Goal: Task Accomplishment & Management: Use online tool/utility

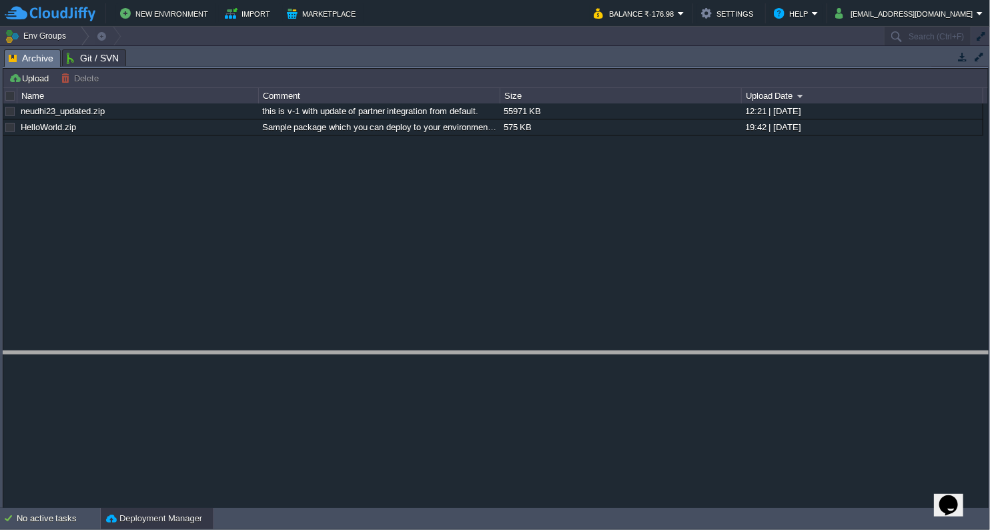
drag, startPoint x: 533, startPoint y: 65, endPoint x: 583, endPoint y: 366, distance: 305.7
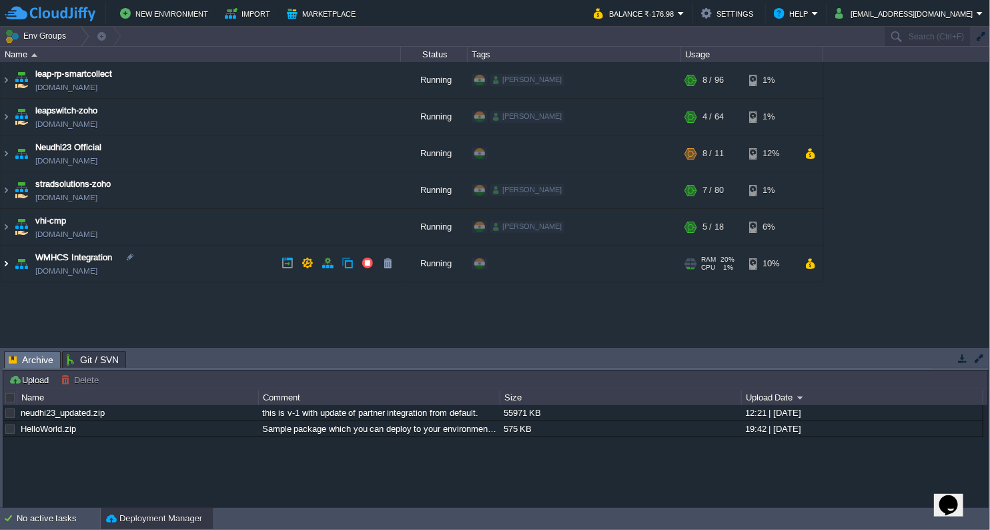
click at [4, 260] on img at bounding box center [6, 264] width 11 height 36
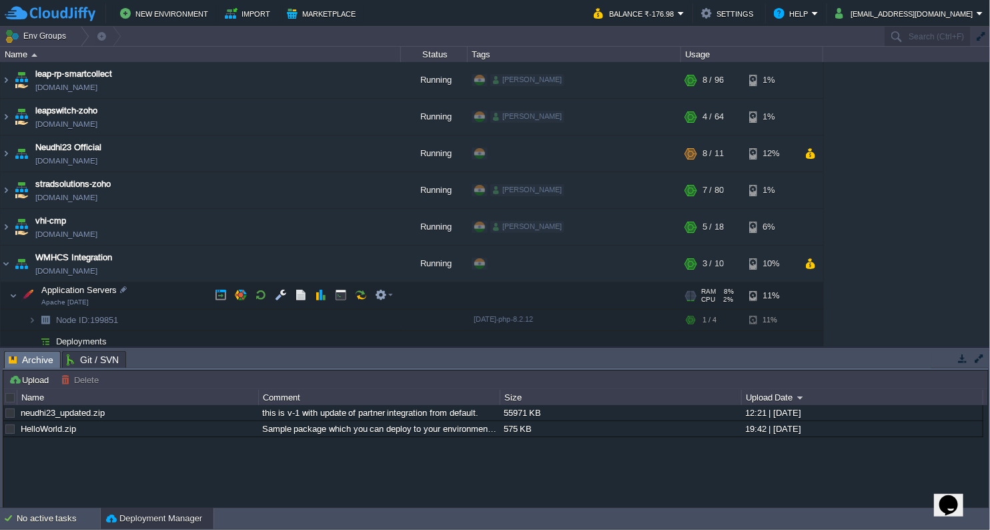
scroll to position [53, 0]
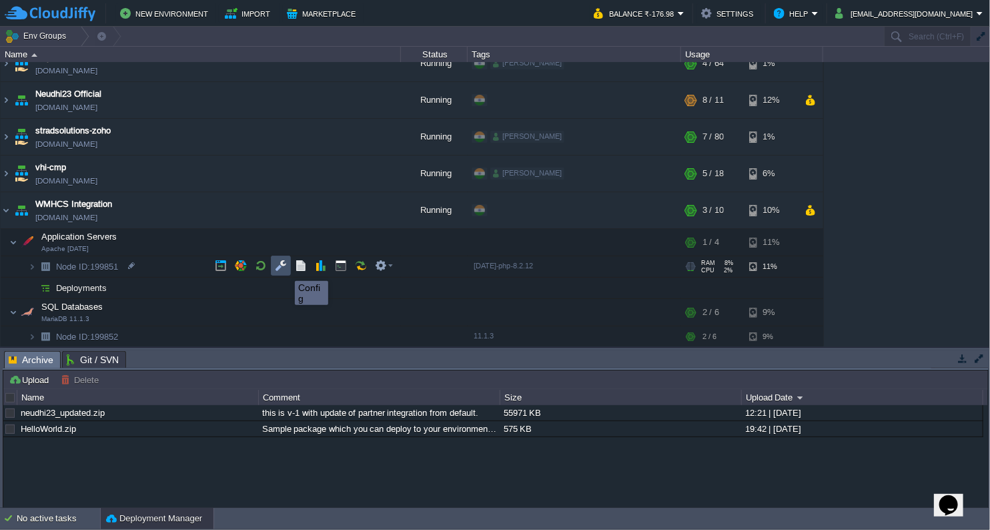
click at [278, 268] on button "button" at bounding box center [281, 266] width 12 height 12
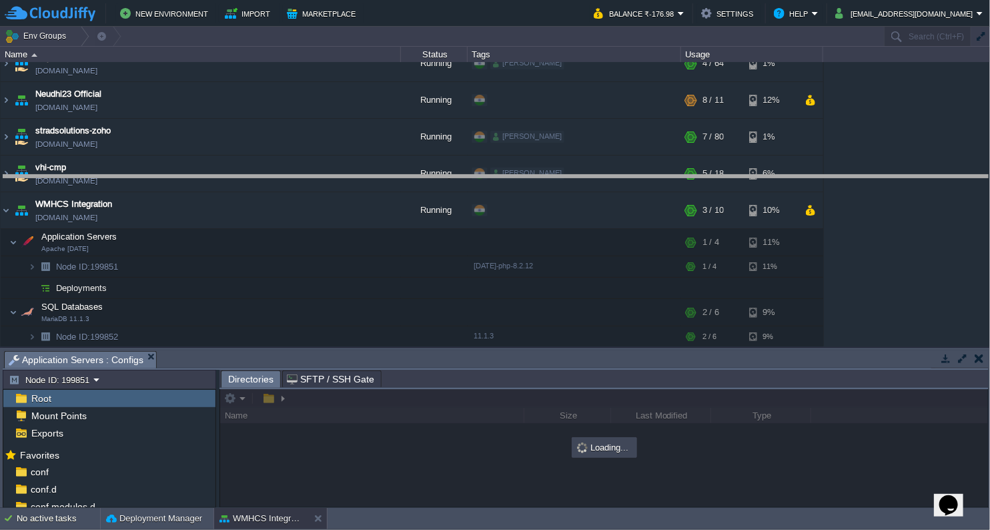
drag, startPoint x: 463, startPoint y: 365, endPoint x: 531, endPoint y: 101, distance: 272.2
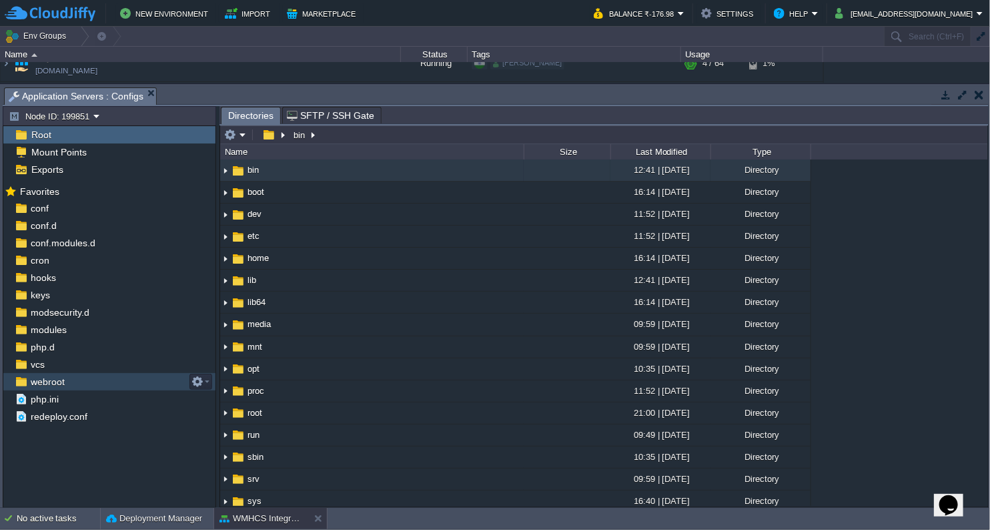
click at [57, 382] on span "webroot" at bounding box center [47, 382] width 39 height 12
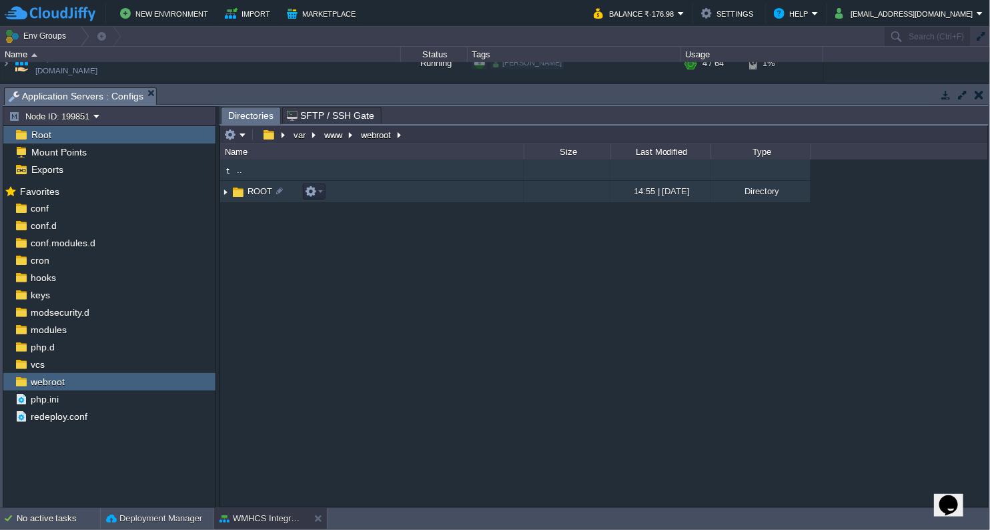
click at [224, 195] on img at bounding box center [225, 191] width 11 height 21
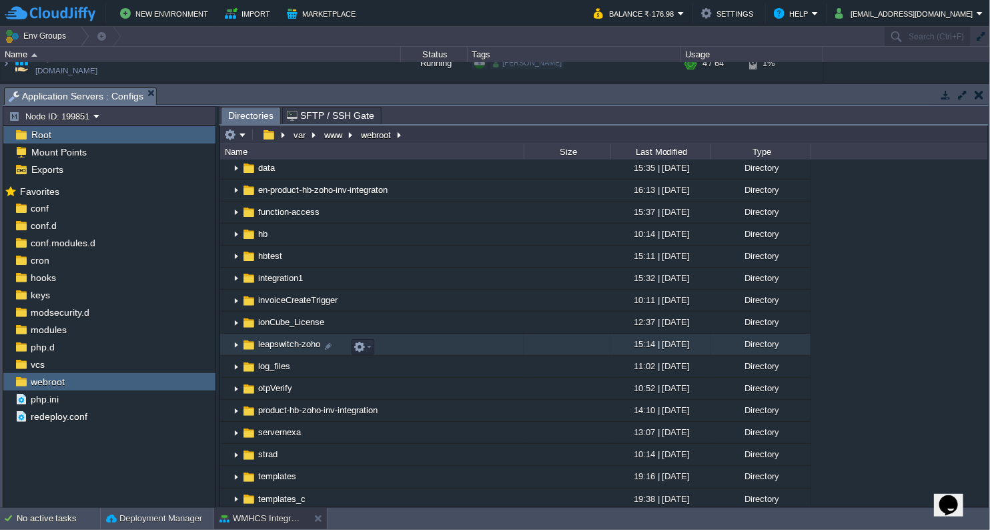
scroll to position [296, 0]
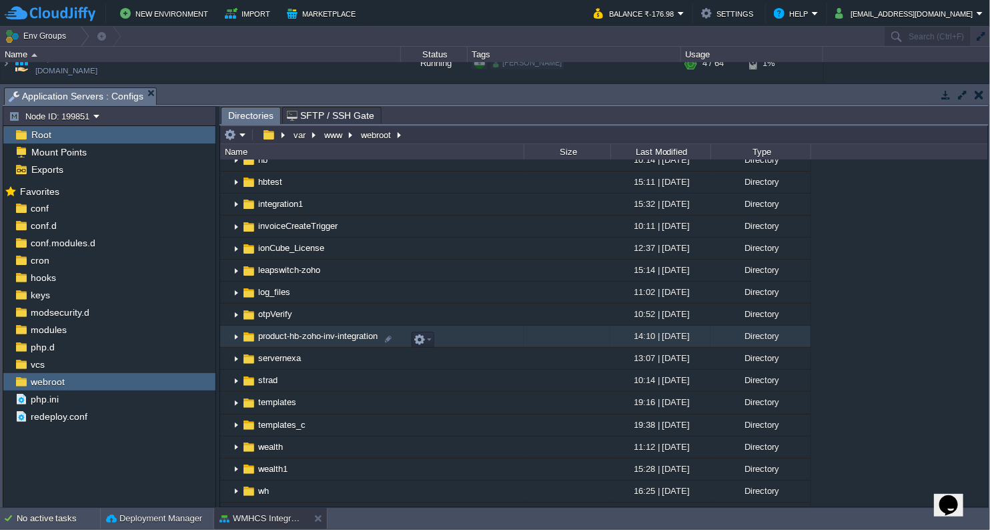
click at [344, 338] on span "product-hb-zoho-inv-integration" at bounding box center [317, 335] width 123 height 11
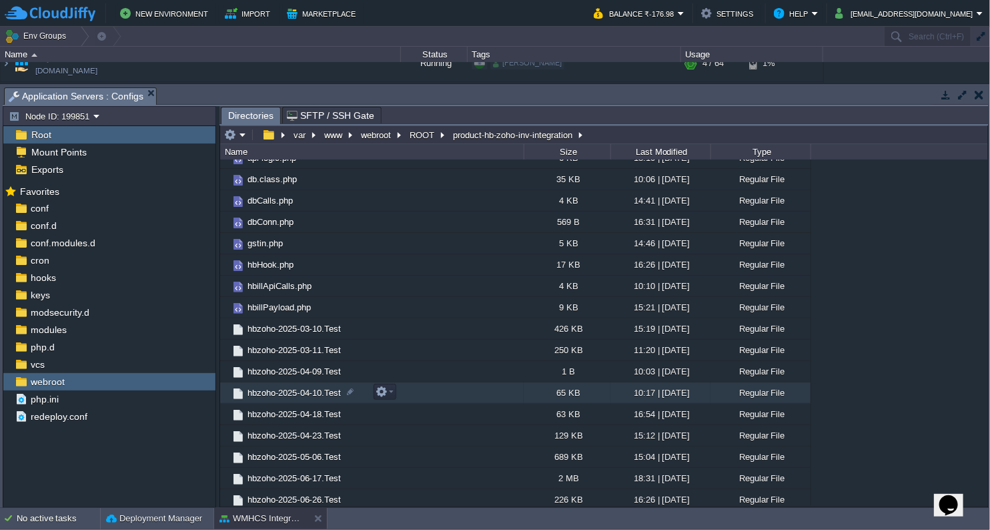
scroll to position [0, 0]
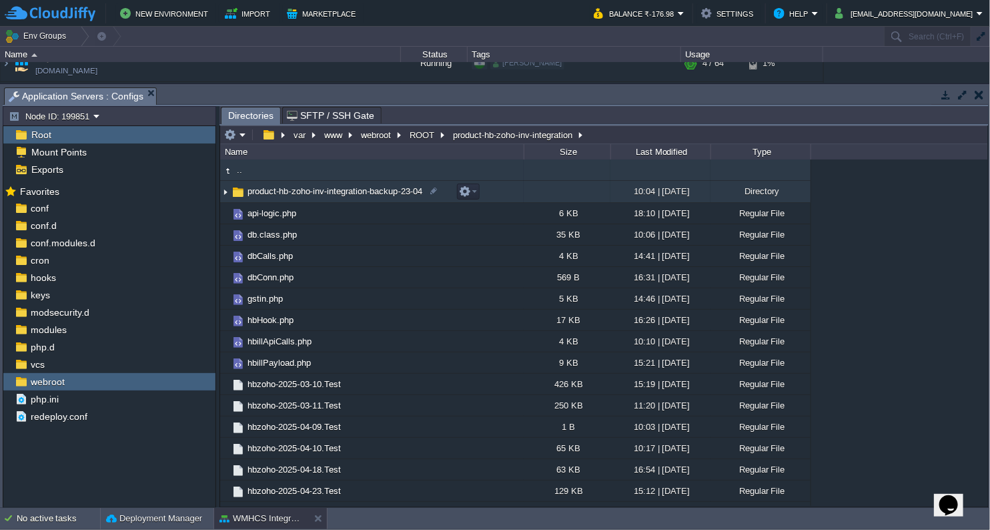
click at [362, 194] on span "product-hb-zoho-inv-integration-backup-23-04" at bounding box center [335, 190] width 179 height 11
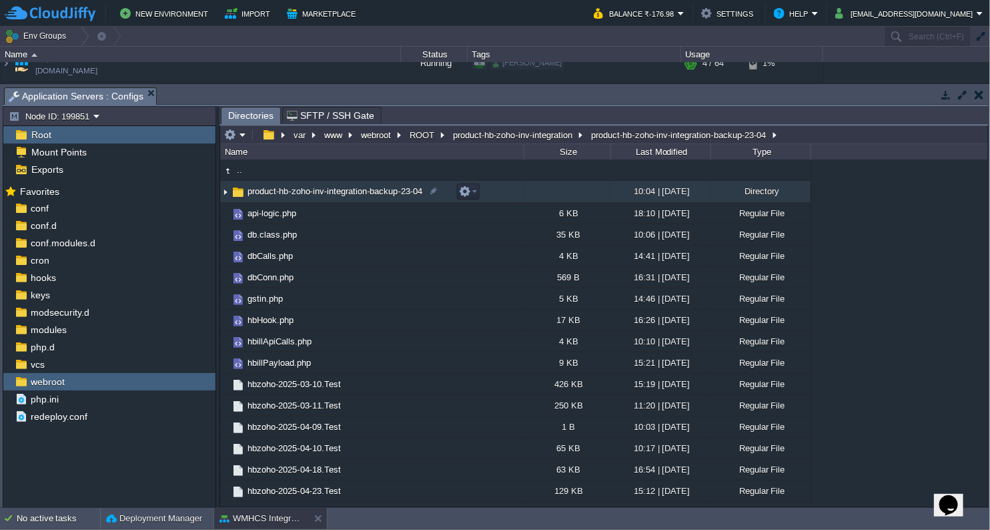
click at [362, 194] on span "product-hb-zoho-inv-integration-backup-23-04" at bounding box center [335, 190] width 179 height 11
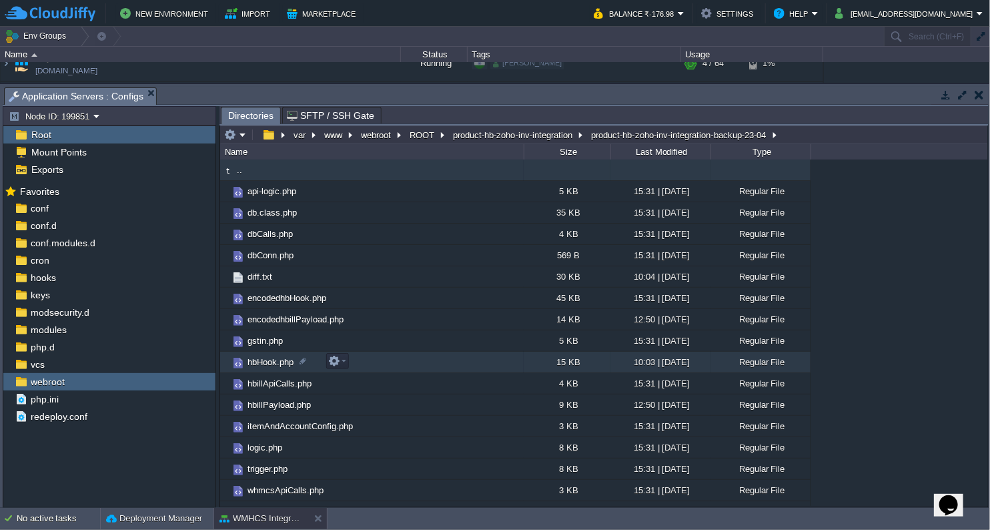
click at [278, 360] on span "hbHook.php" at bounding box center [271, 361] width 50 height 11
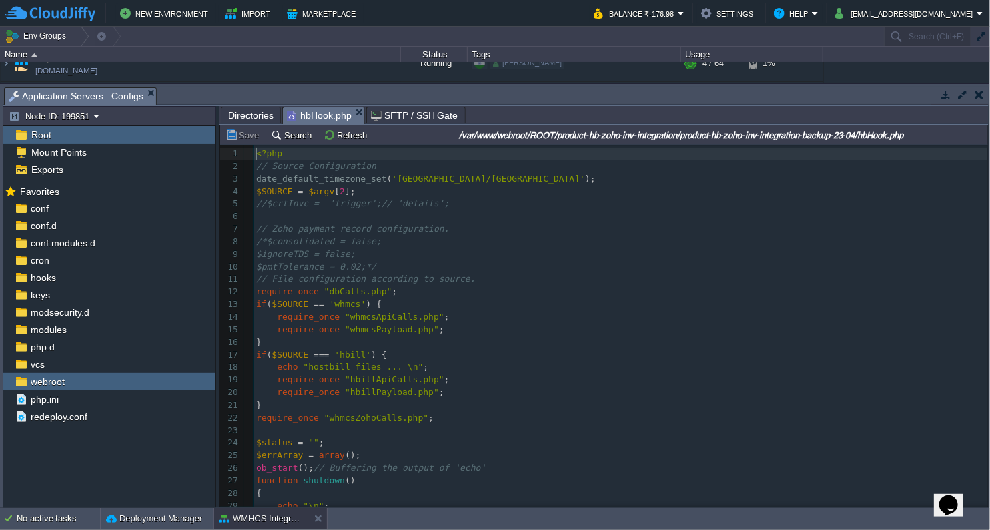
scroll to position [4, 0]
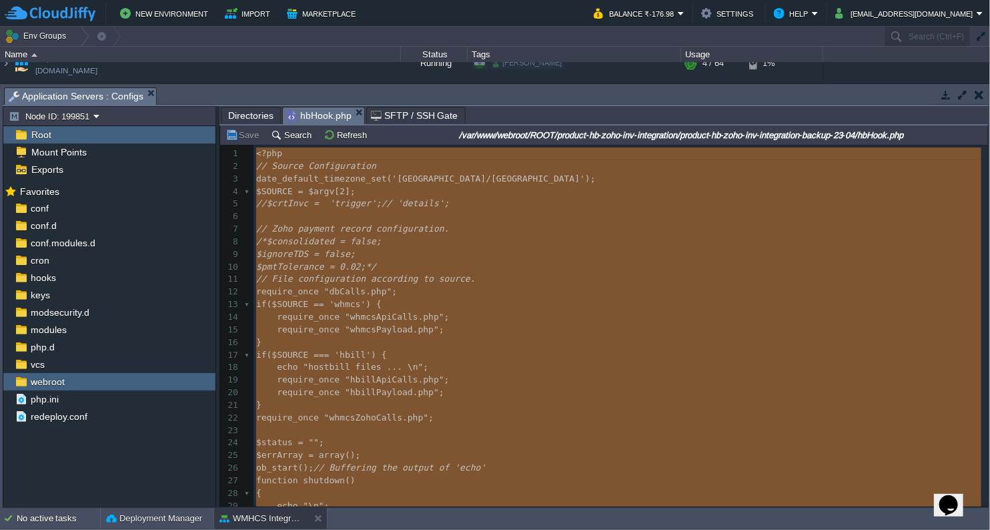
type textarea "-"
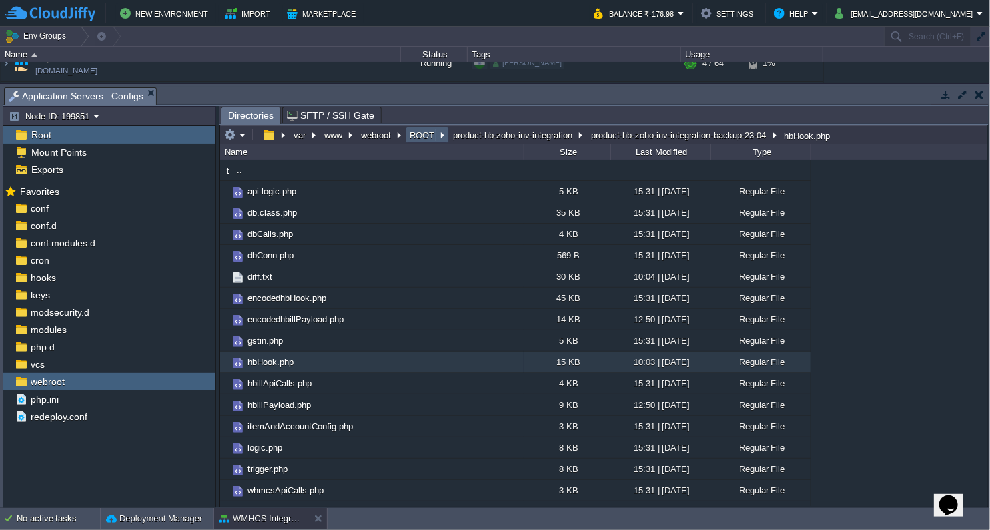
click at [430, 136] on button "ROOT" at bounding box center [423, 135] width 30 height 12
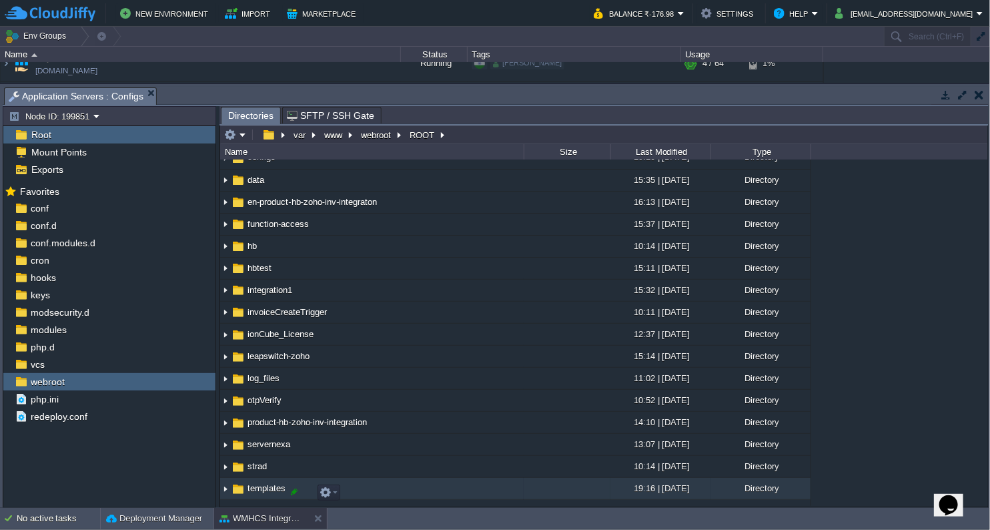
scroll to position [222, 0]
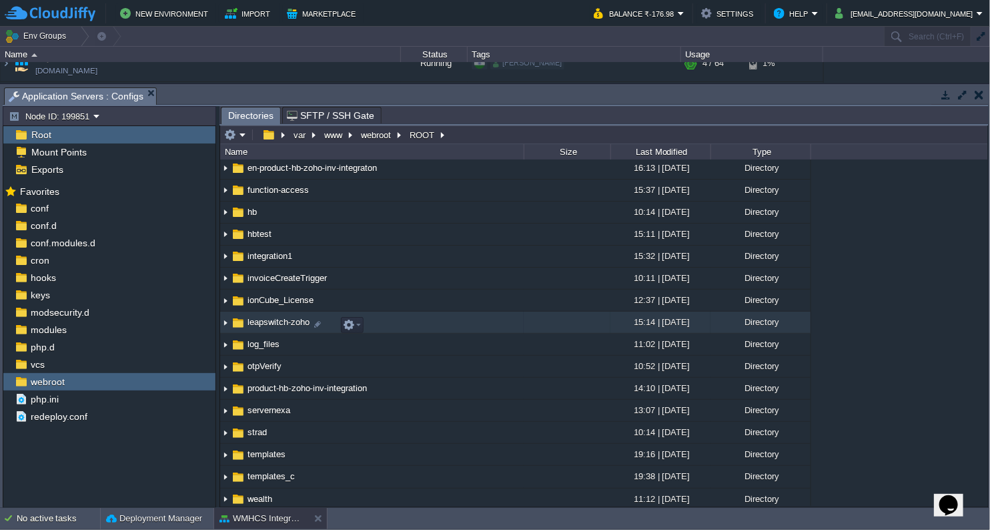
click at [299, 328] on span "leapswitch-zoho" at bounding box center [279, 321] width 66 height 11
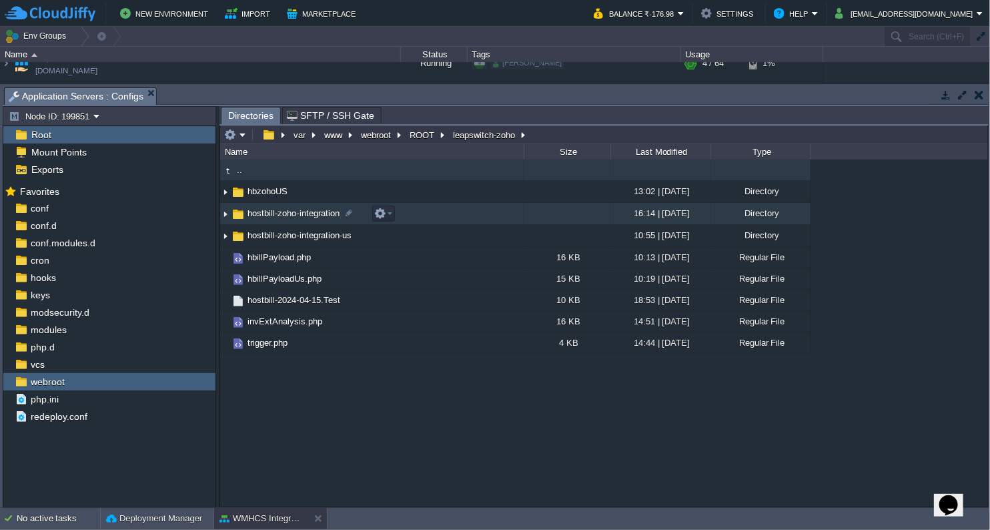
click at [306, 216] on span "hostbill-zoho-integration" at bounding box center [294, 213] width 96 height 11
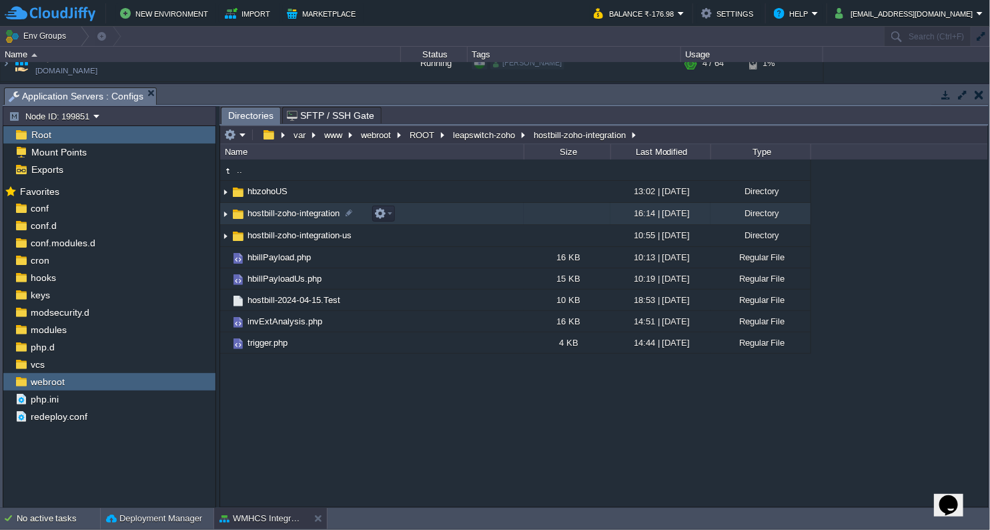
click at [306, 216] on span "hostbill-zoho-integration" at bounding box center [294, 213] width 96 height 11
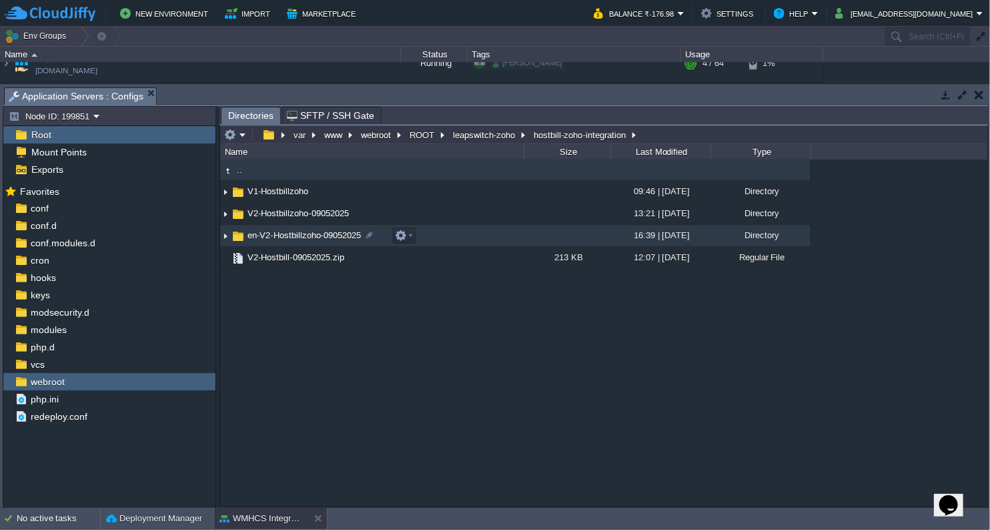
click at [312, 240] on span "en-V2-Hostbillzoho-09052025" at bounding box center [304, 235] width 117 height 11
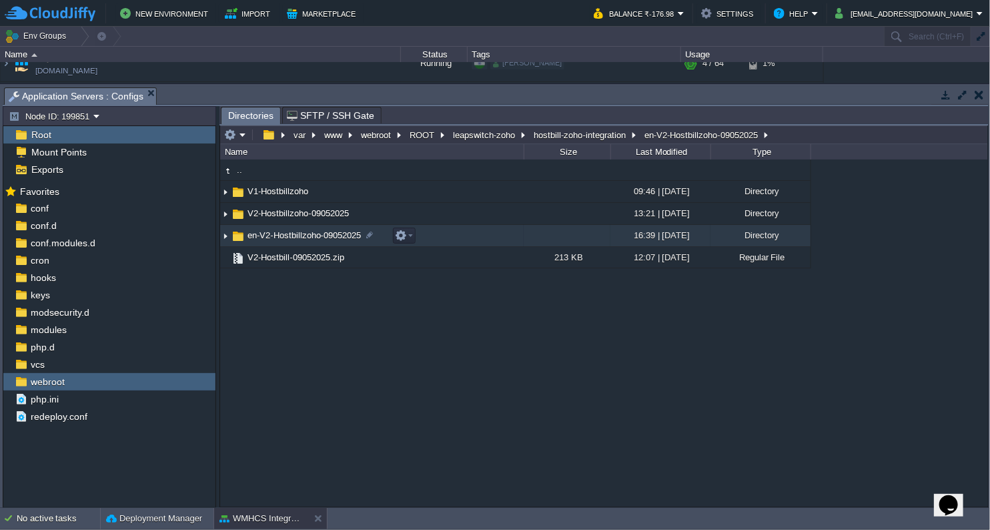
click at [312, 240] on span "en-V2-Hostbillzoho-09052025" at bounding box center [304, 235] width 117 height 11
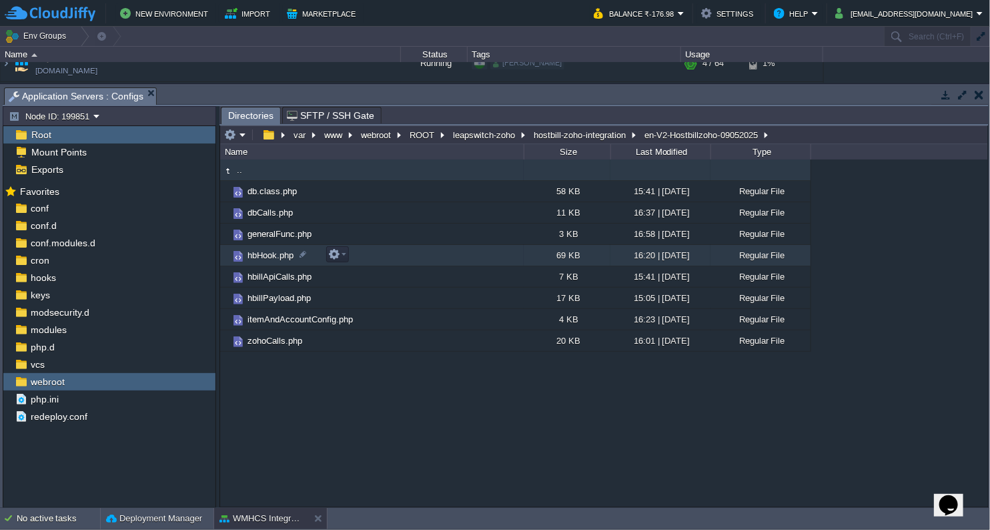
click at [288, 256] on span "hbHook.php" at bounding box center [271, 255] width 50 height 11
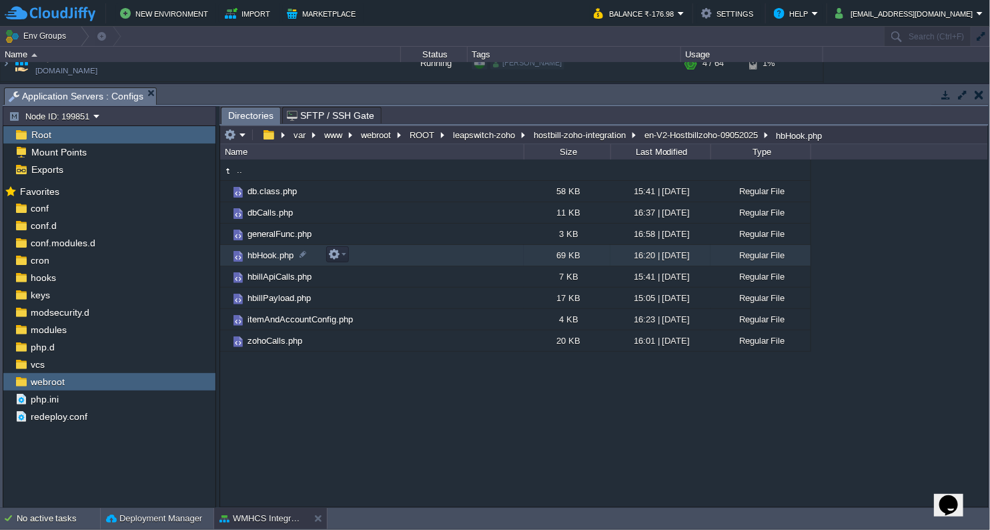
click at [288, 256] on span "hbHook.php" at bounding box center [271, 255] width 50 height 11
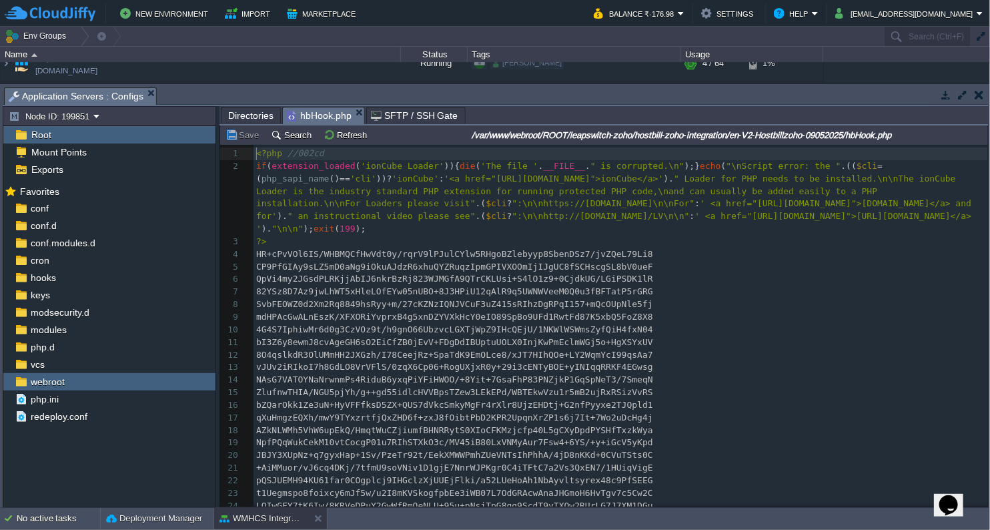
scroll to position [4, 0]
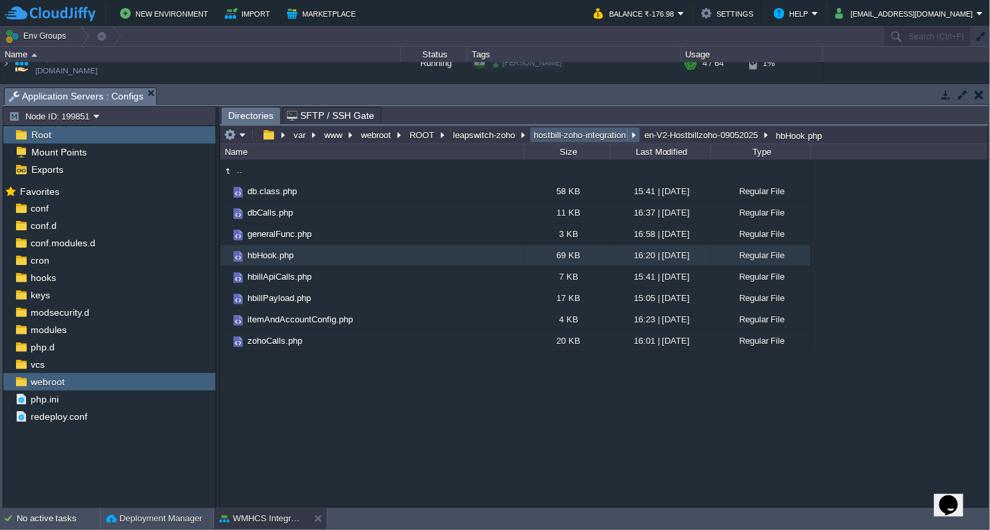
click at [574, 139] on button "hostbill-zoho-integration" at bounding box center [580, 135] width 97 height 12
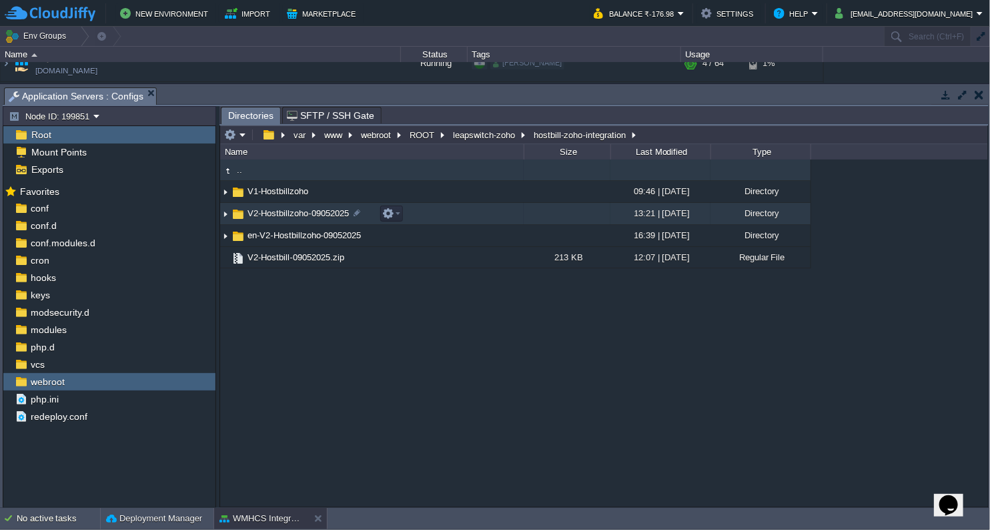
click at [303, 212] on span "V2-Hostbillzoho-09052025" at bounding box center [298, 213] width 105 height 11
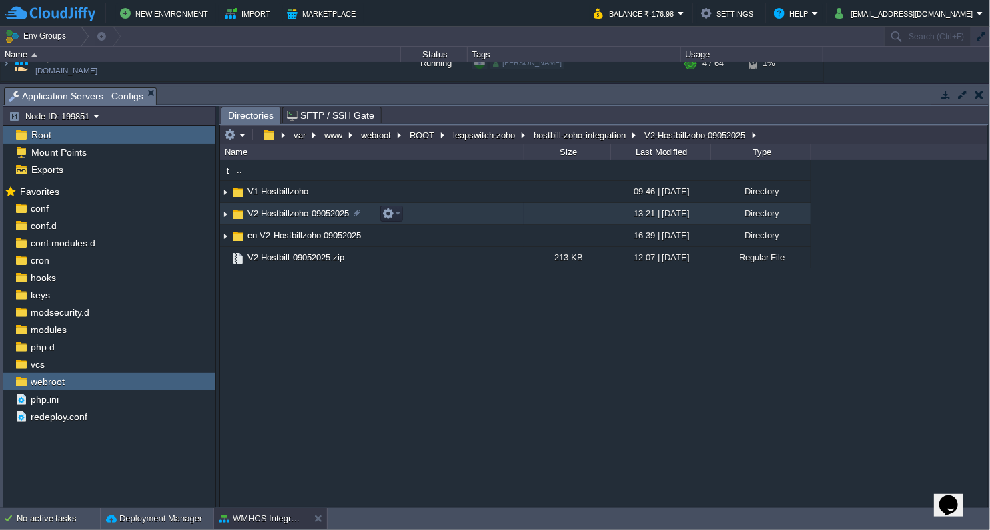
click at [303, 212] on span "V2-Hostbillzoho-09052025" at bounding box center [298, 213] width 105 height 11
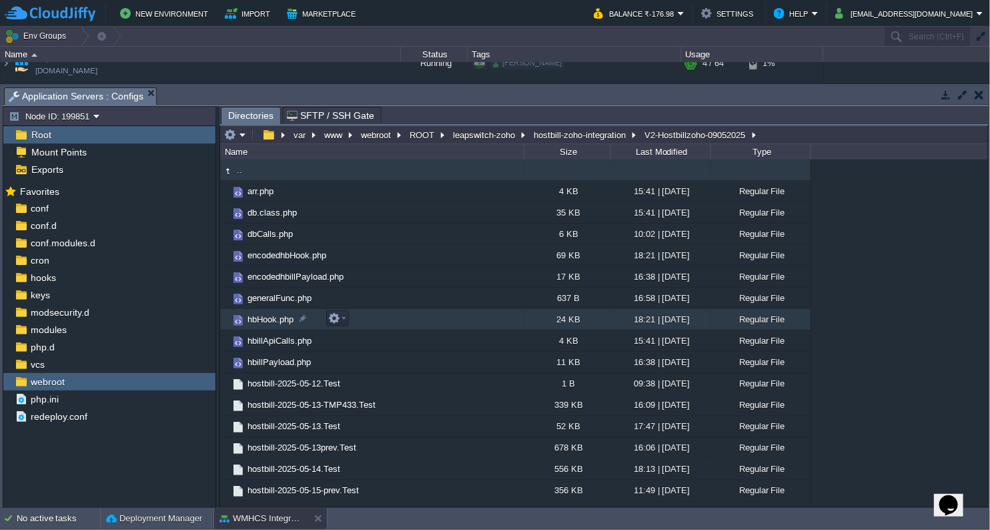
click at [273, 320] on span "hbHook.php" at bounding box center [271, 319] width 50 height 11
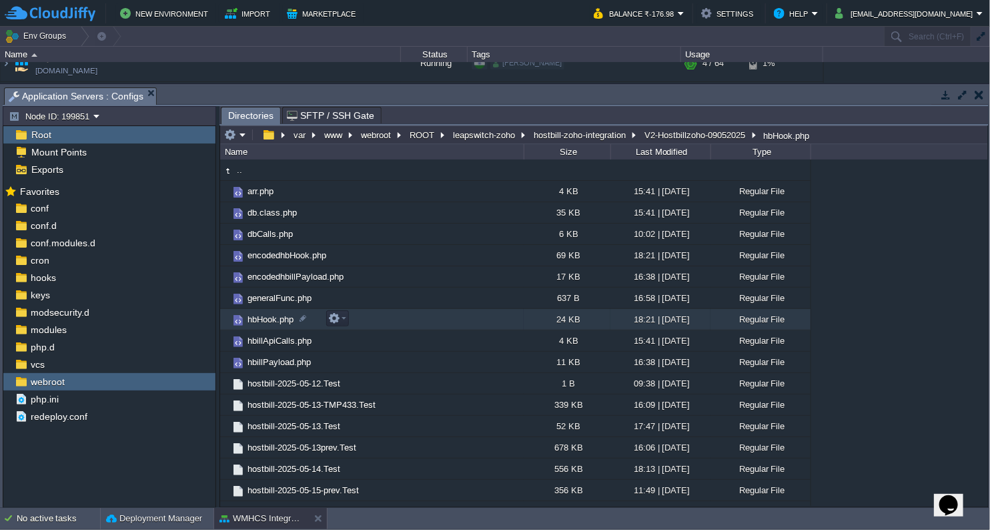
click at [273, 320] on span "hbHook.php" at bounding box center [271, 319] width 50 height 11
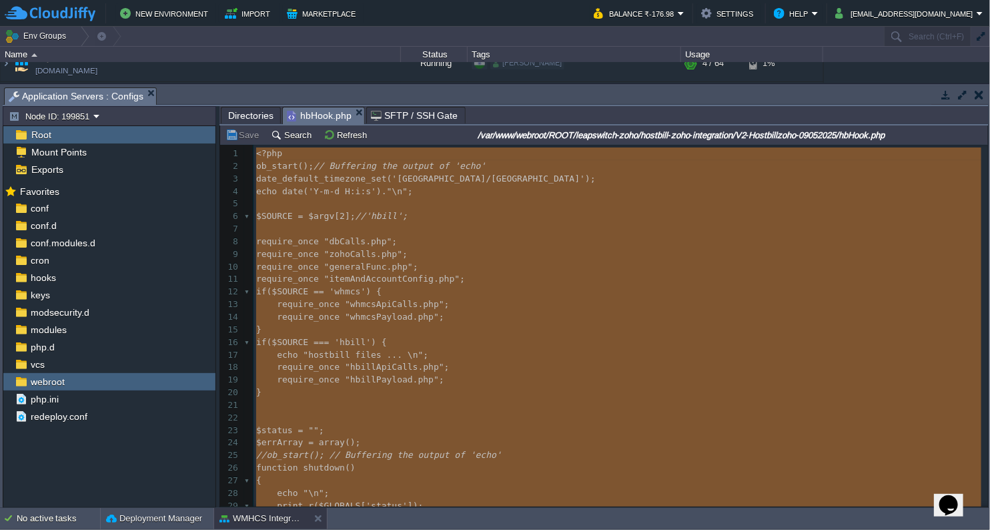
type textarea "-"
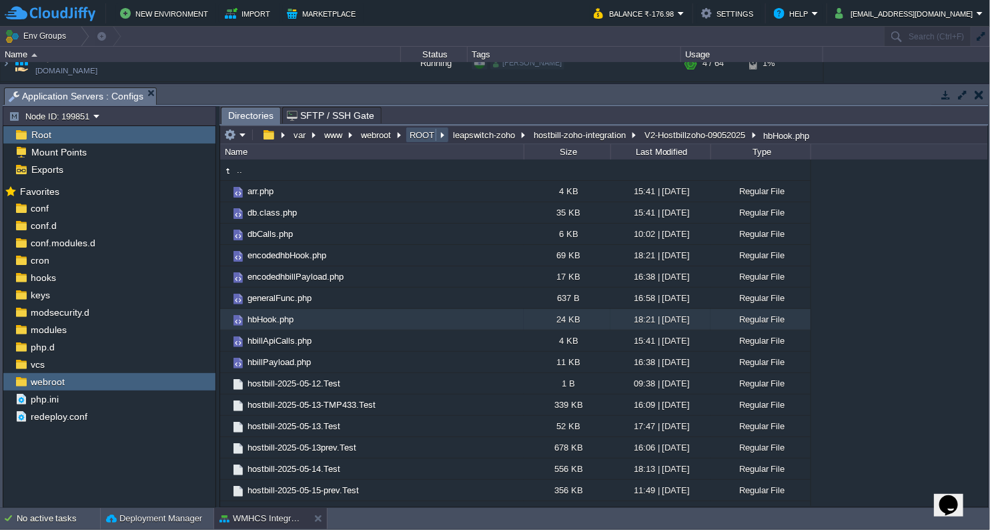
click at [425, 135] on button "ROOT" at bounding box center [423, 135] width 30 height 12
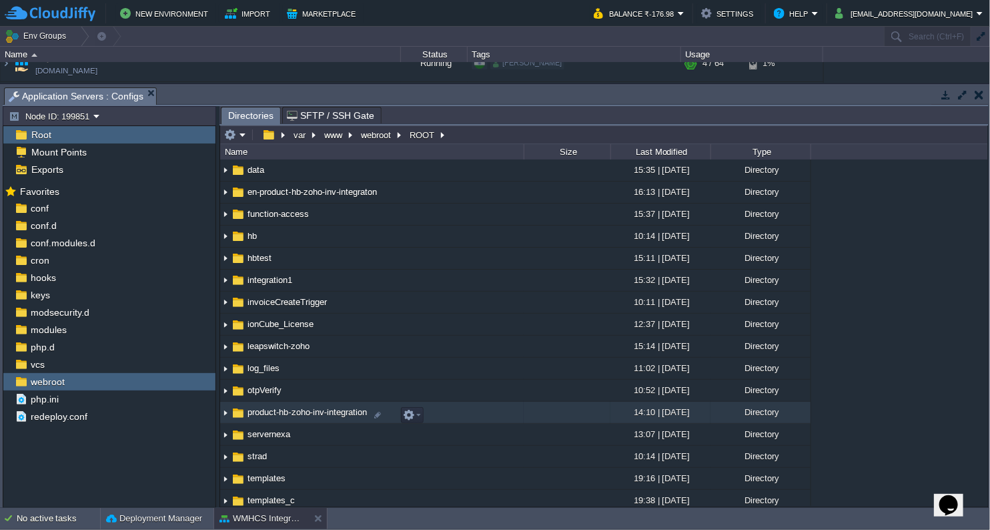
scroll to position [222, 0]
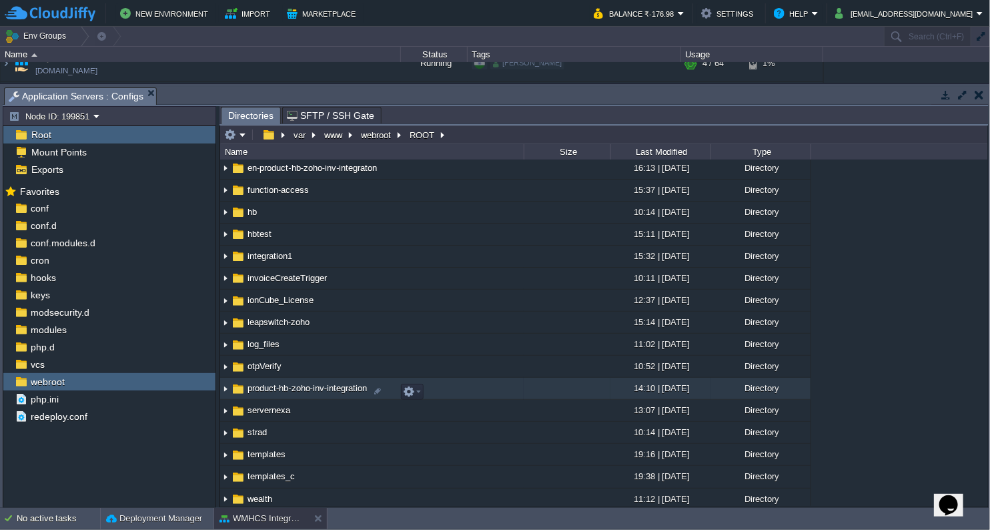
click at [346, 391] on span "product-hb-zoho-inv-integration" at bounding box center [307, 387] width 123 height 11
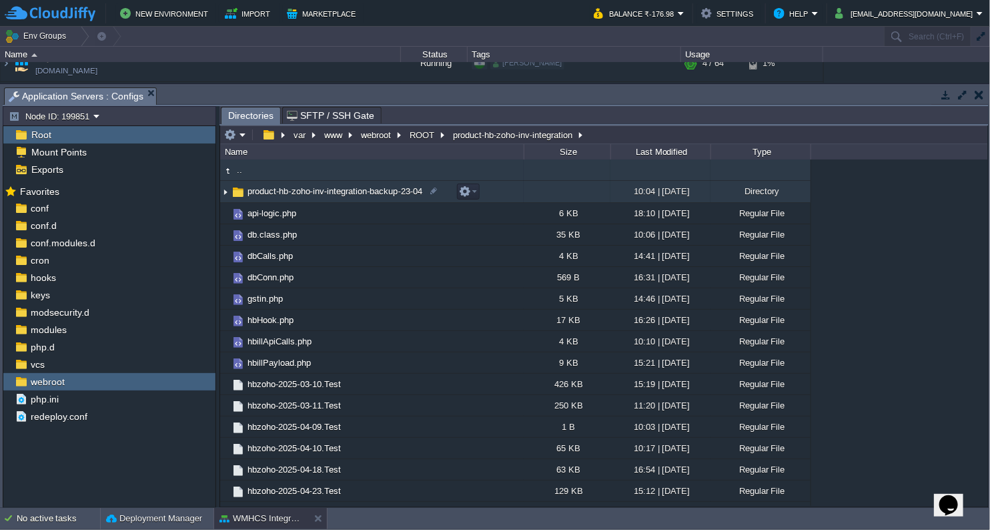
click at [388, 194] on span "product-hb-zoho-inv-integration-backup-23-04" at bounding box center [335, 190] width 179 height 11
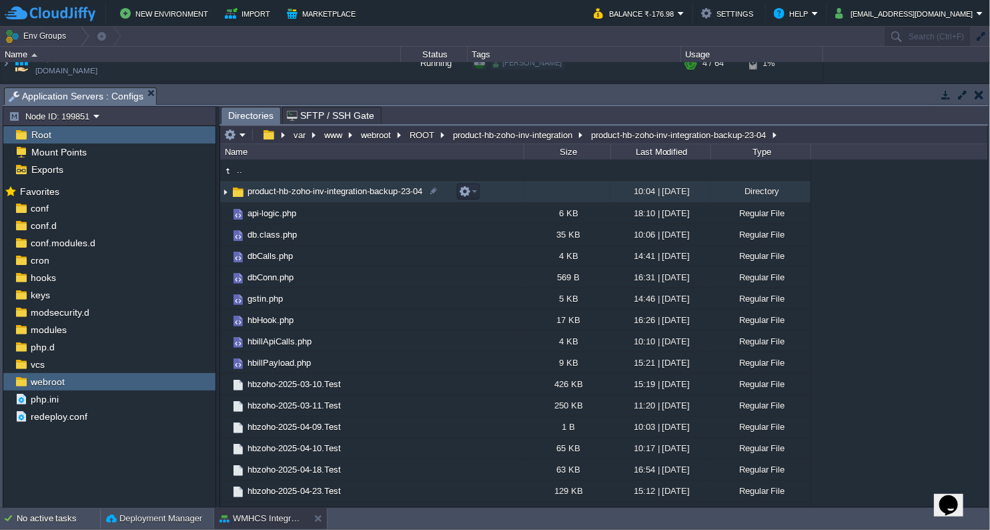
click at [388, 194] on span "product-hb-zoho-inv-integration-backup-23-04" at bounding box center [335, 190] width 179 height 11
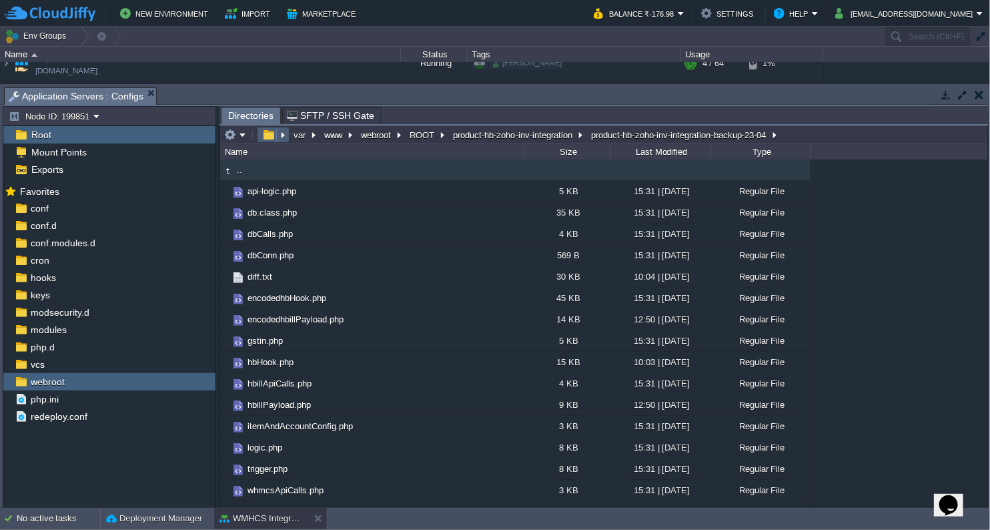
click at [284, 134] on em at bounding box center [273, 135] width 29 height 12
click at [775, 135] on em "product-hb-zoho-inv-integration-backup-23-04" at bounding box center [683, 135] width 189 height 12
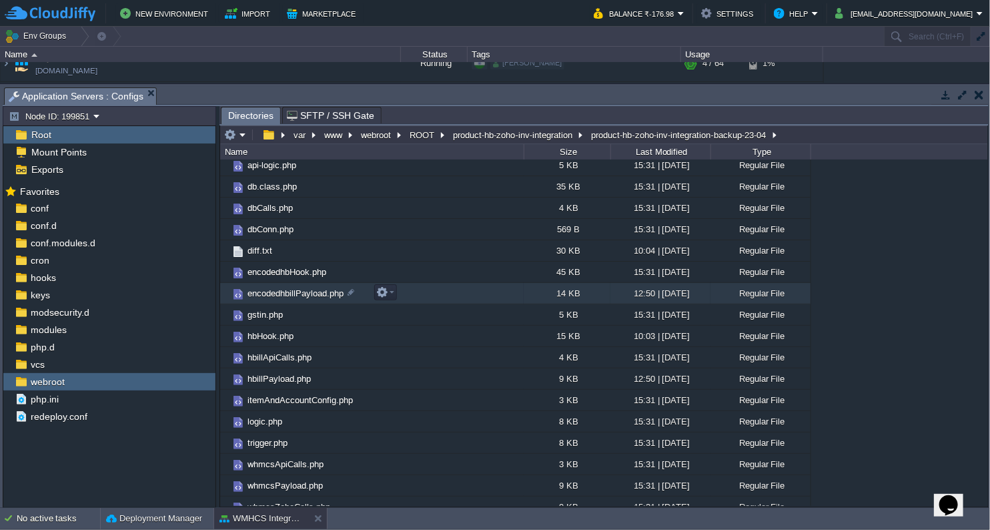
scroll to position [58, 0]
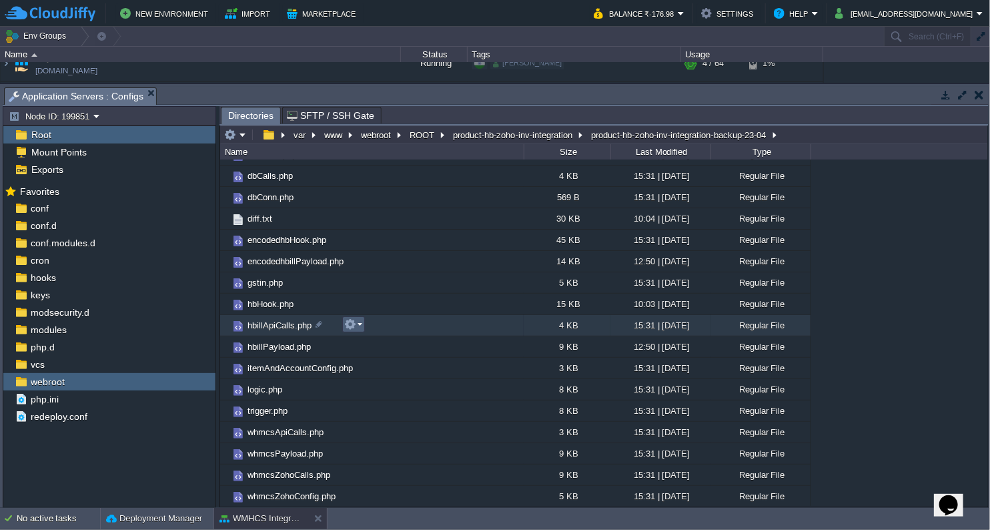
click at [363, 329] on td at bounding box center [353, 324] width 23 height 16
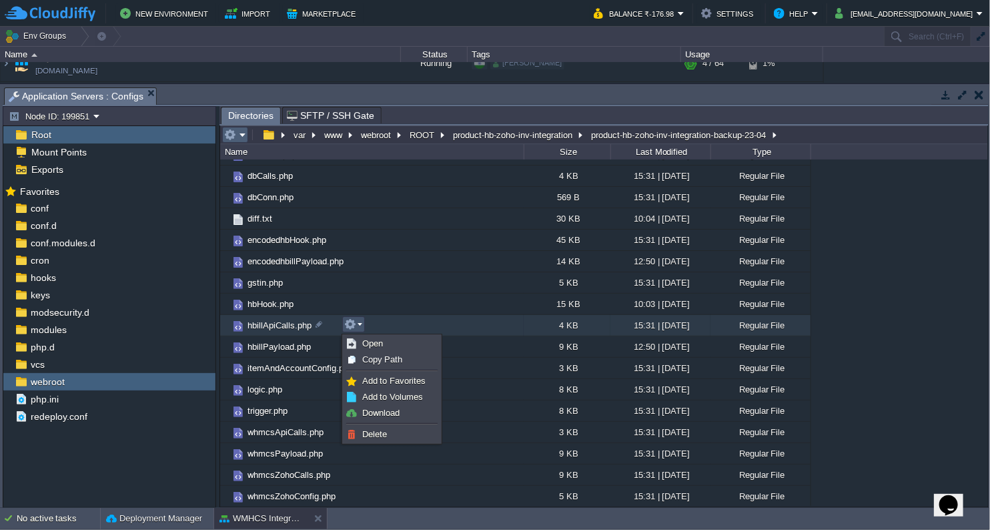
click at [242, 136] on em at bounding box center [235, 135] width 22 height 12
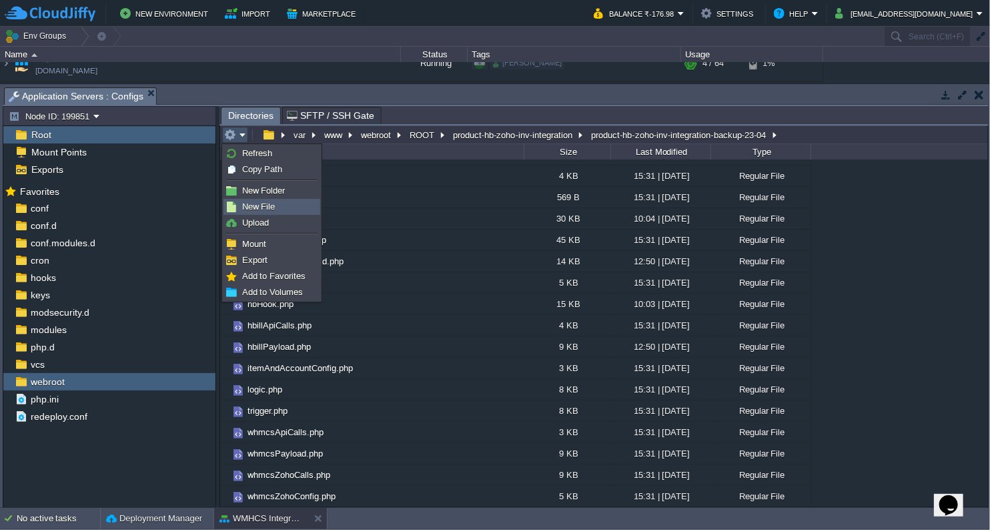
click at [266, 207] on span "New File" at bounding box center [258, 207] width 33 height 10
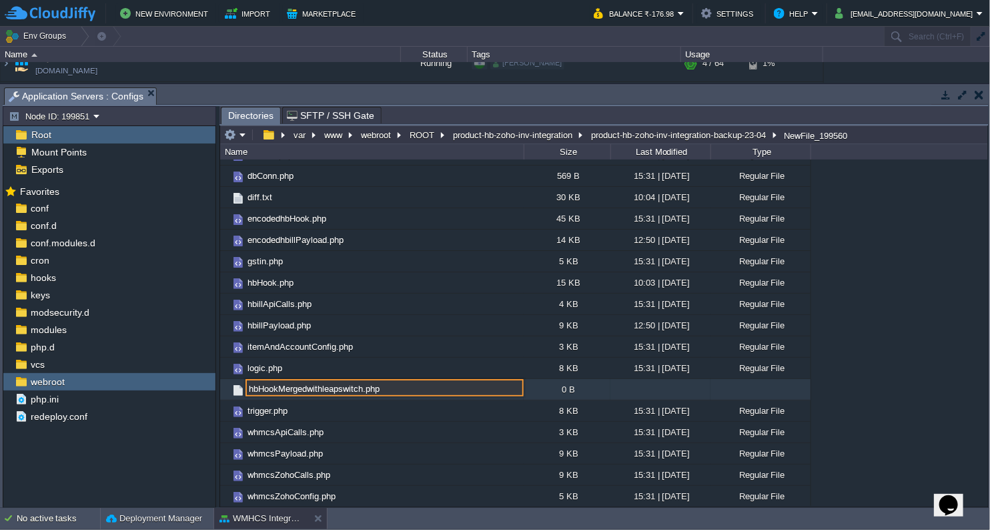
type input "hbHookMergedwithleapswitch.php"
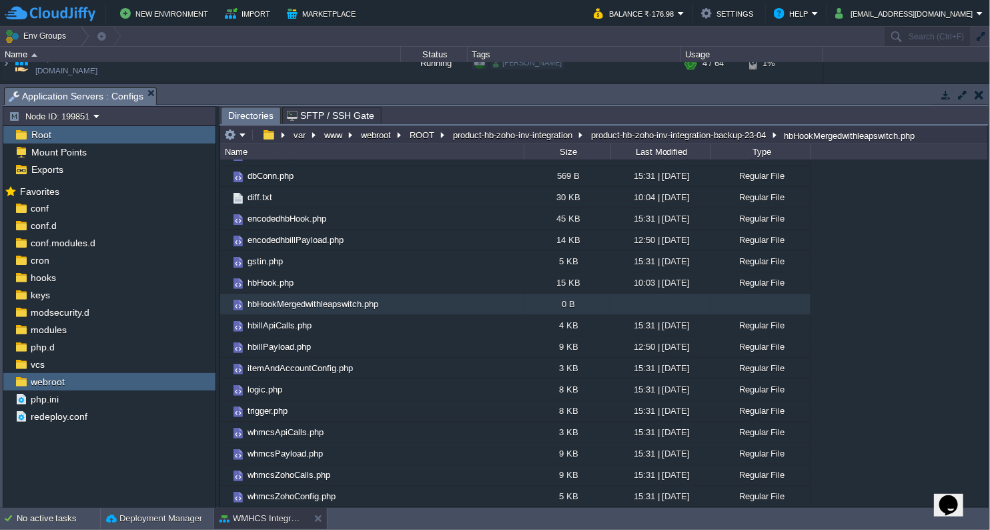
click at [311, 304] on span "hbHookMergedwithleapswitch.php" at bounding box center [313, 303] width 135 height 11
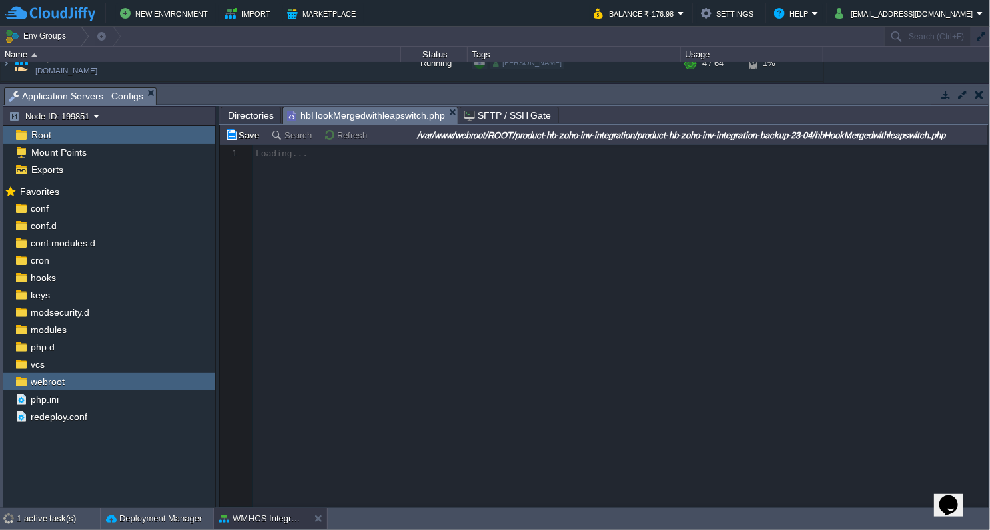
click at [336, 167] on div at bounding box center [604, 326] width 768 height 362
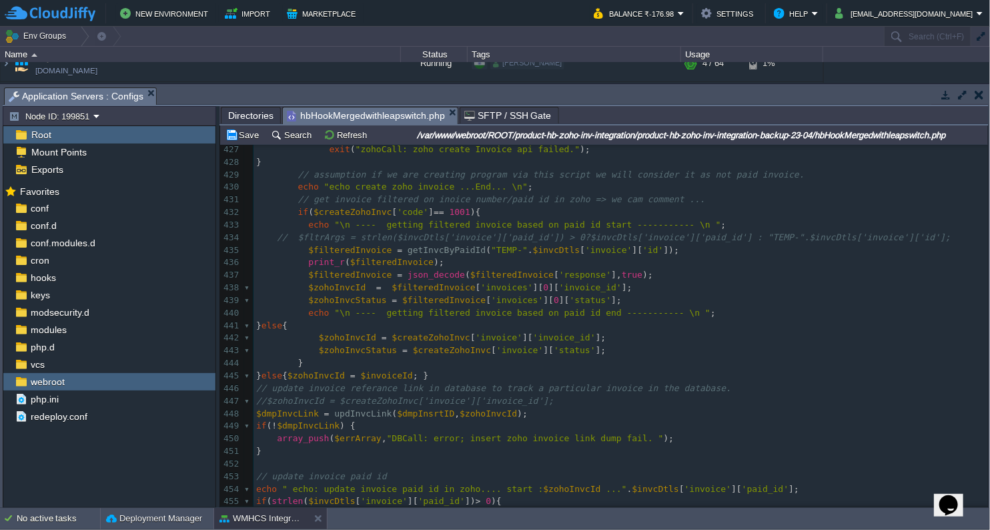
scroll to position [5338, 0]
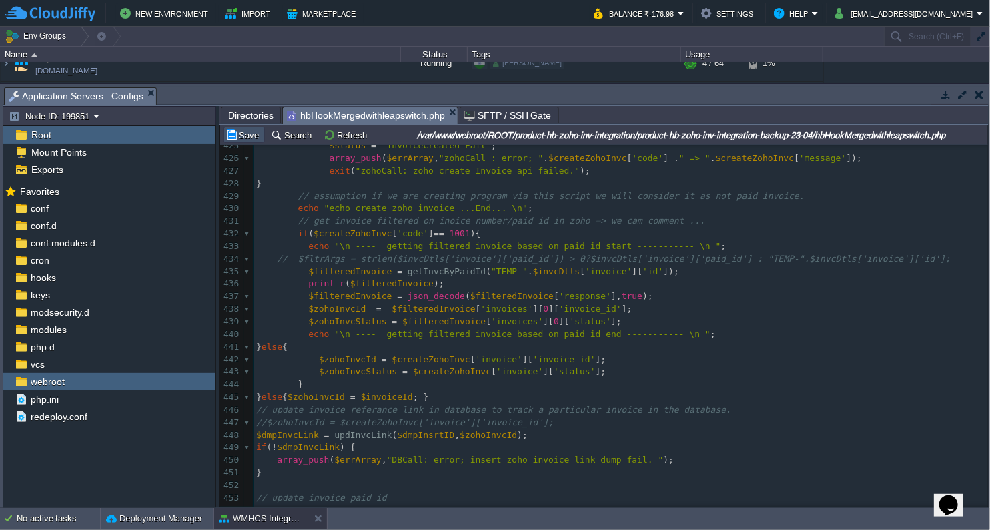
click at [238, 131] on button "Save" at bounding box center [244, 135] width 37 height 12
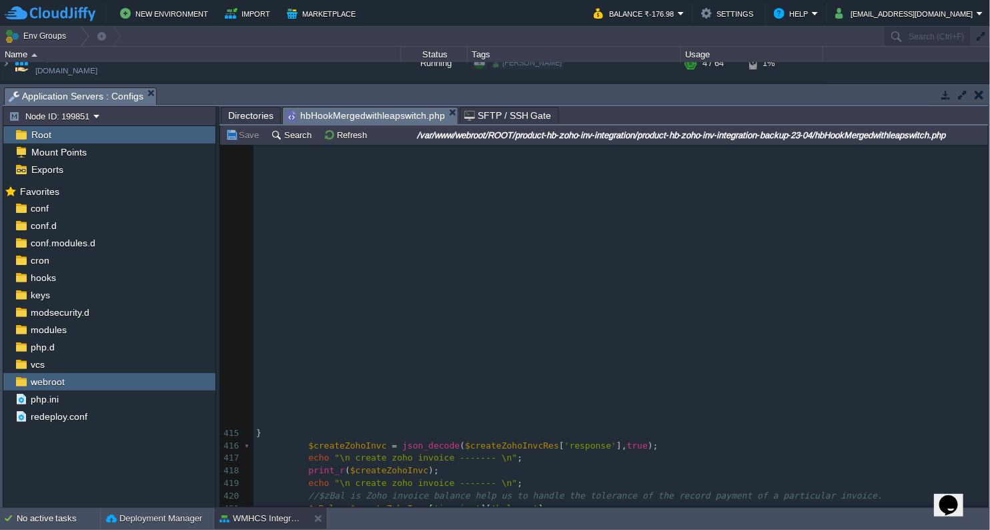
scroll to position [0, 0]
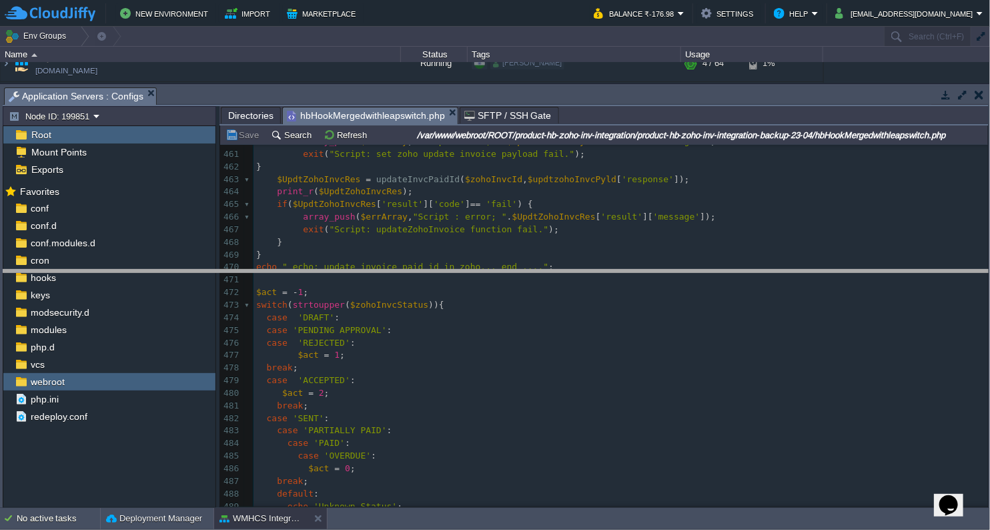
drag, startPoint x: 392, startPoint y: 89, endPoint x: 431, endPoint y: 405, distance: 318.6
click at [431, 405] on body "New Environment Import Marketplace Bonus ₹0.00 Upgrade Account Balance ₹-176.98…" at bounding box center [495, 265] width 990 height 530
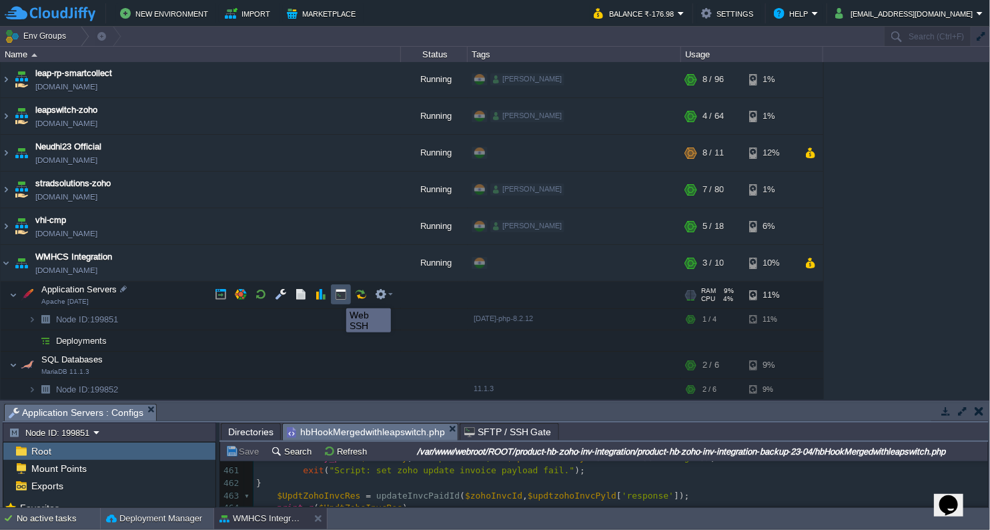
click at [336, 296] on button "button" at bounding box center [341, 294] width 12 height 12
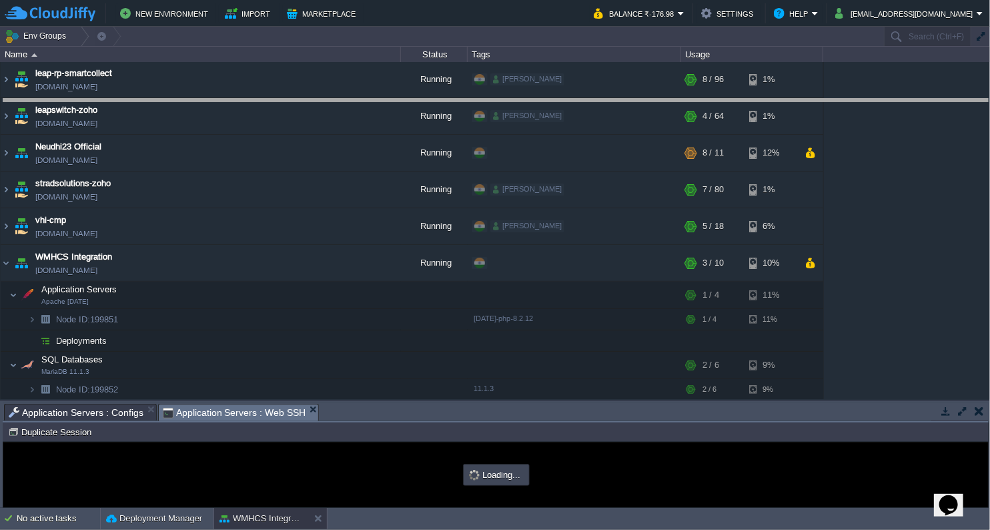
drag, startPoint x: 405, startPoint y: 420, endPoint x: 481, endPoint y: 93, distance: 335.0
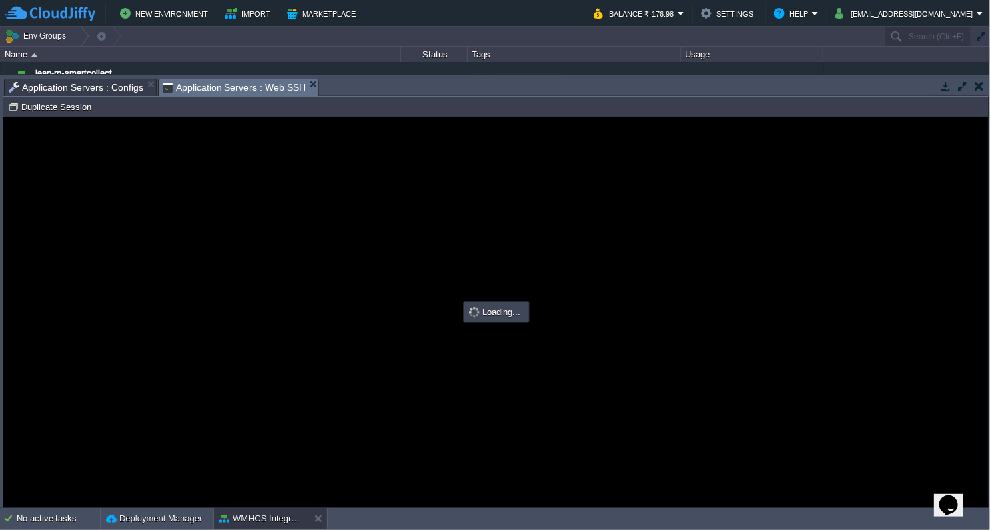
type input "#000000"
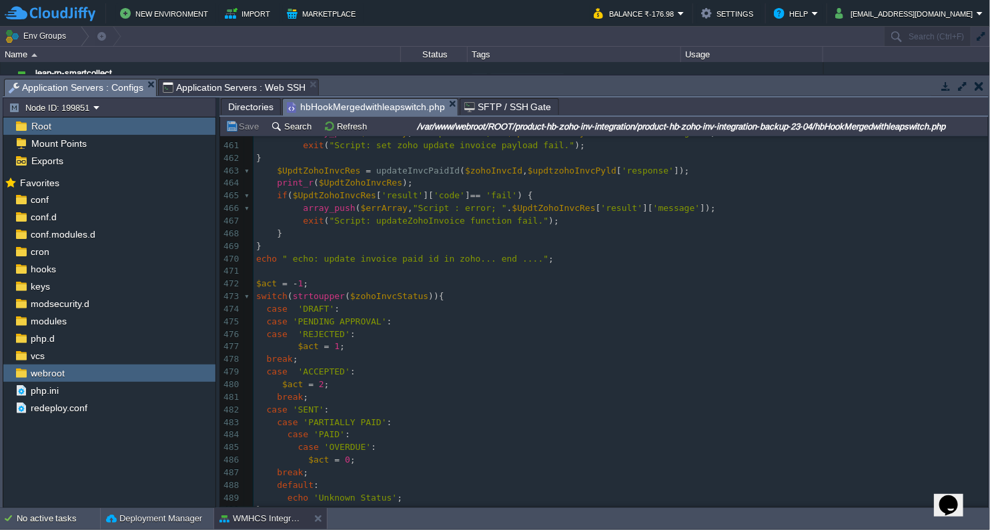
click at [53, 85] on span "Application Servers : Configs" at bounding box center [76, 87] width 135 height 17
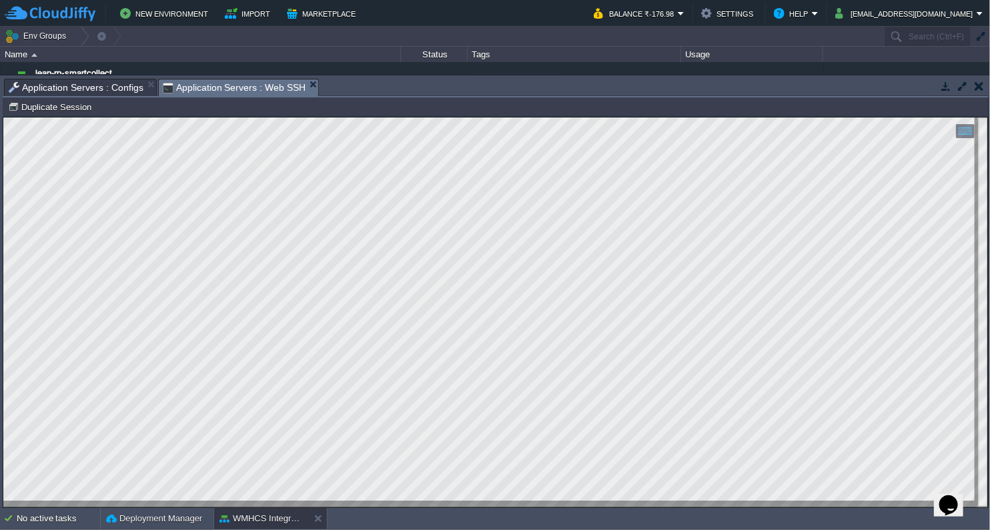
click at [194, 83] on span "Application Servers : Web SSH" at bounding box center [234, 87] width 143 height 17
click at [233, 88] on span "Application Servers : Web SSH" at bounding box center [234, 87] width 143 height 17
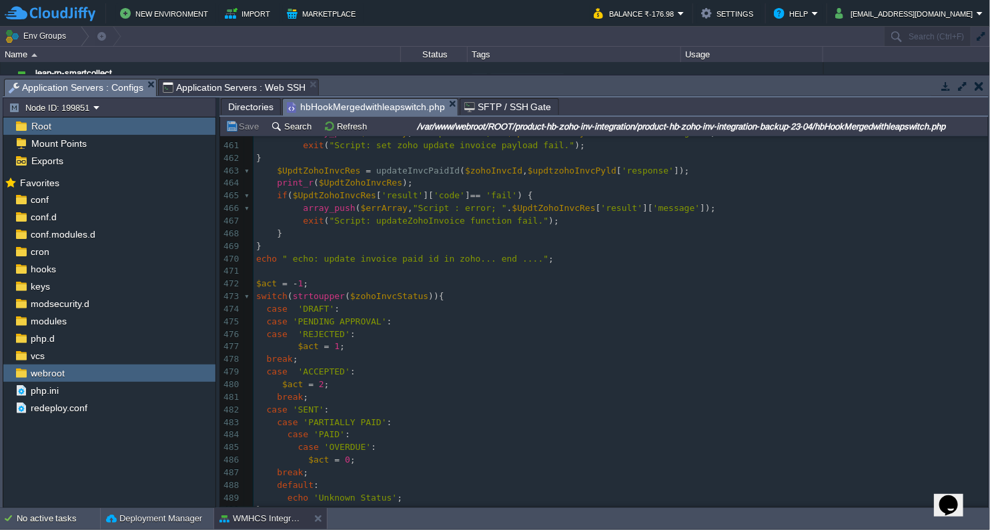
click at [99, 93] on span "Application Servers : Configs" at bounding box center [76, 87] width 135 height 17
click at [231, 87] on span "Application Servers : Web SSH" at bounding box center [234, 87] width 143 height 16
